Goal: Navigation & Orientation: Find specific page/section

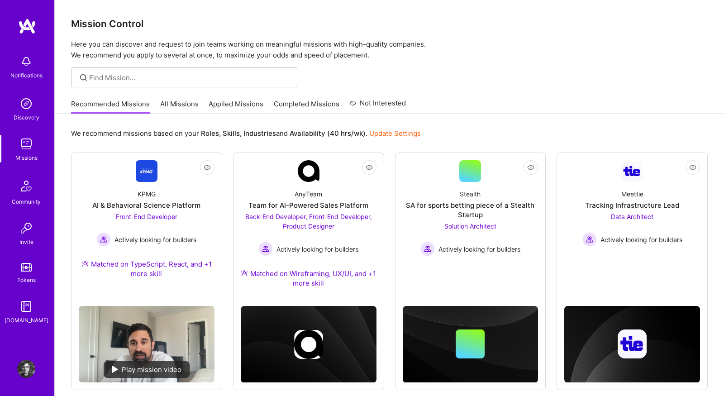
click at [185, 100] on link "All Missions" at bounding box center [179, 106] width 38 height 15
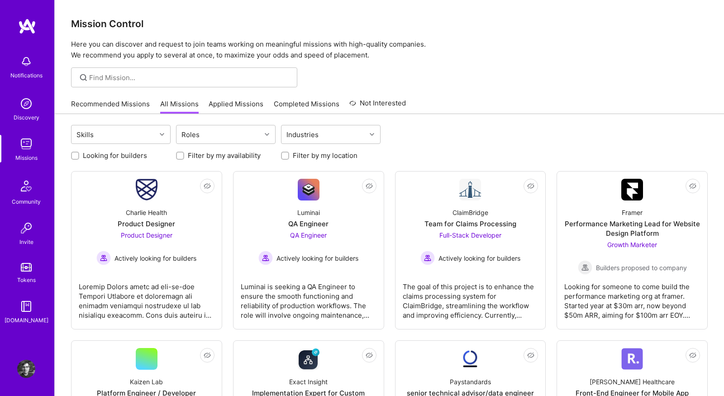
click at [113, 104] on link "Recommended Missions" at bounding box center [110, 106] width 79 height 15
